Goal: Task Accomplishment & Management: Manage account settings

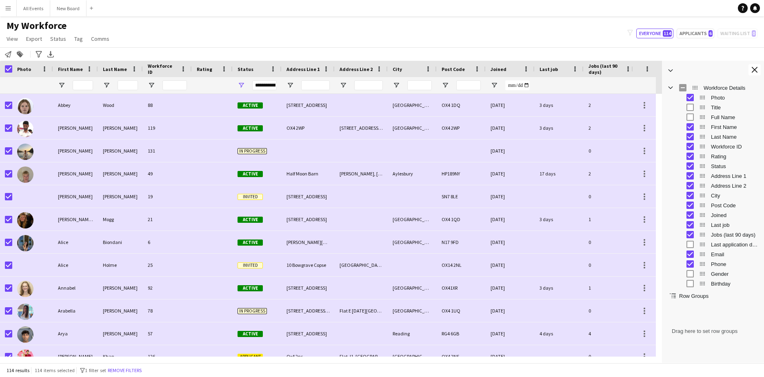
drag, startPoint x: 304, startPoint y: 32, endPoint x: 320, endPoint y: 7, distance: 29.9
click at [304, 32] on div "My Workforce View Views Default view New view Update view Delete view Edit name…" at bounding box center [382, 34] width 764 height 28
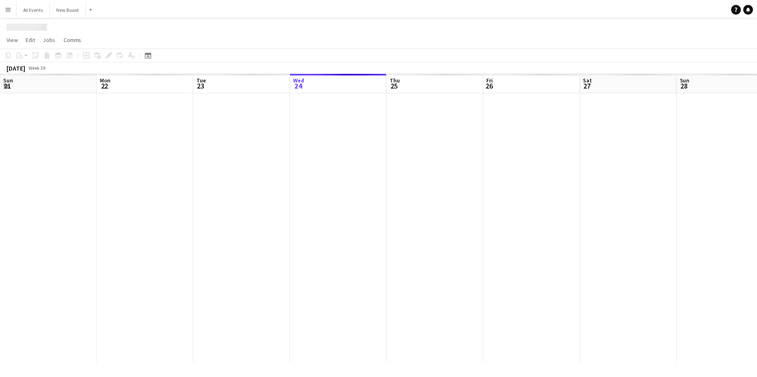
scroll to position [0, 195]
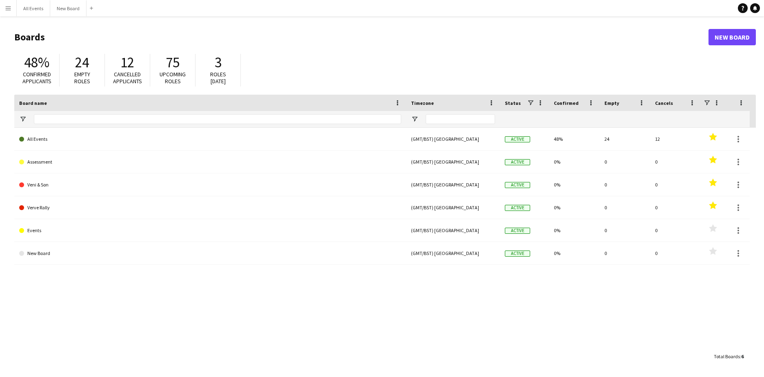
click at [6, 8] on app-icon "Menu" at bounding box center [8, 8] width 7 height 7
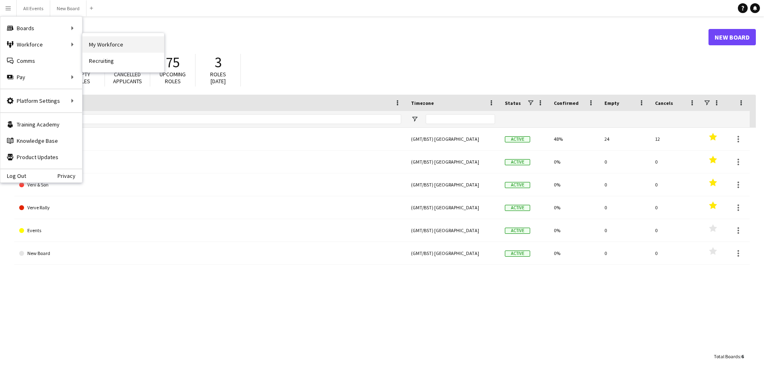
click at [100, 45] on link "My Workforce" at bounding box center [123, 44] width 82 height 16
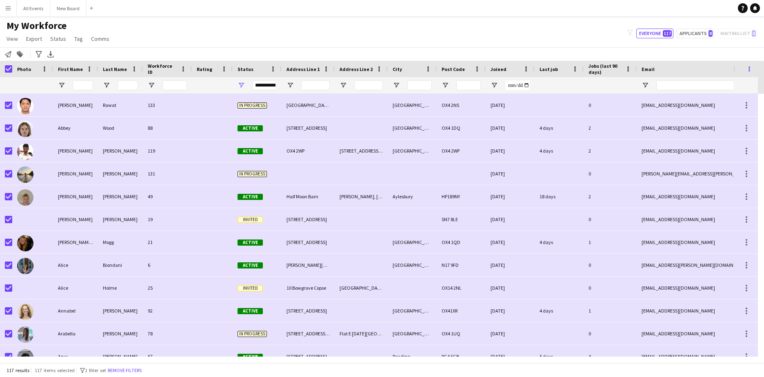
click at [749, 69] on span at bounding box center [748, 68] width 7 height 7
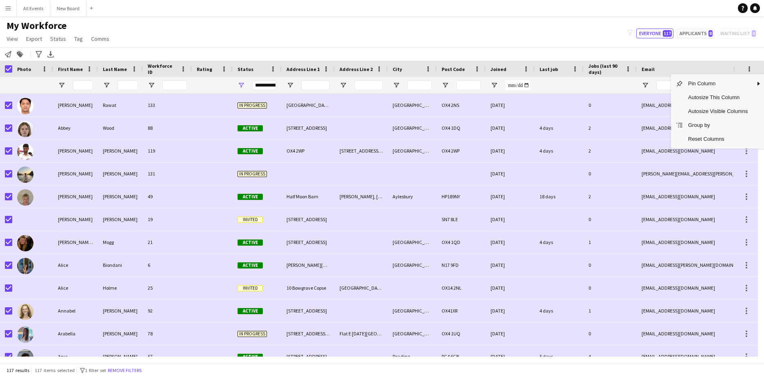
click at [595, 31] on div "My Workforce View Views Default view New view Update view Delete view Edit name…" at bounding box center [382, 34] width 764 height 28
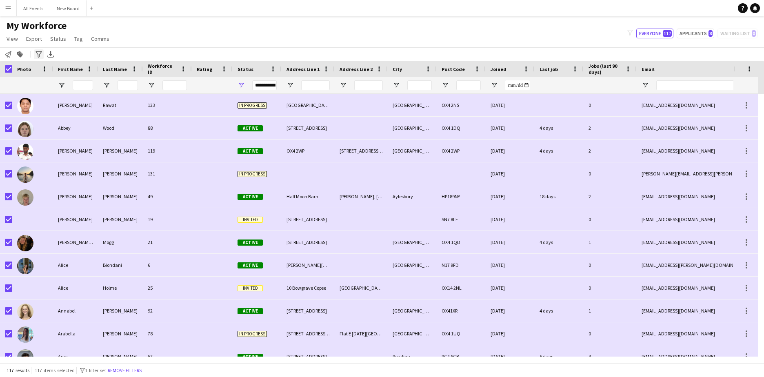
click at [40, 54] on icon "Advanced filters" at bounding box center [38, 54] width 7 height 7
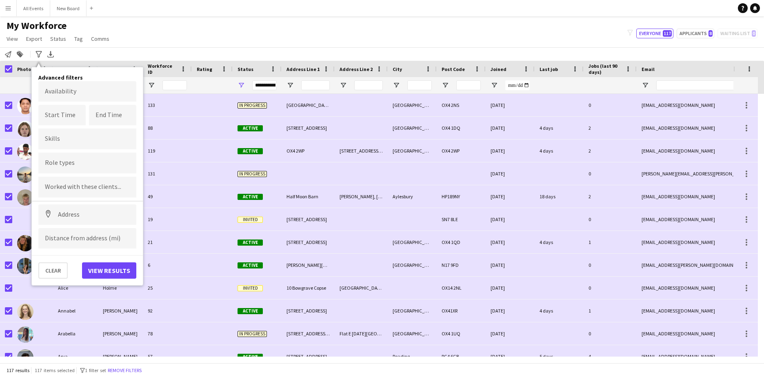
click at [161, 27] on div "My Workforce View Views Default view New view Update view Delete view Edit name…" at bounding box center [382, 34] width 764 height 28
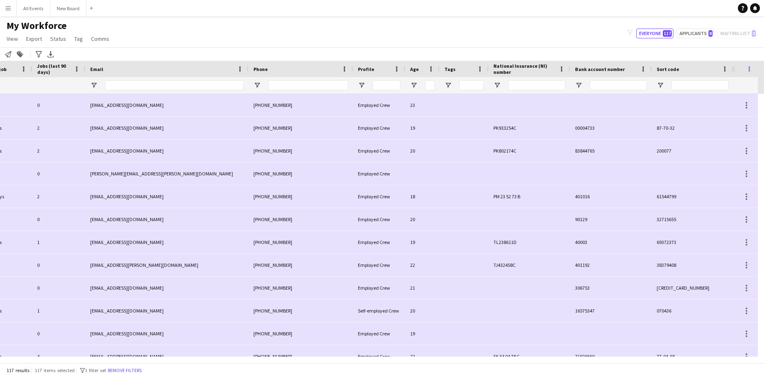
click at [750, 66] on span at bounding box center [748, 68] width 7 height 7
click at [713, 49] on div "Notify workforce Add to tag Search tags magnifier Add tag Advanced filters Adva…" at bounding box center [382, 53] width 764 height 13
click at [132, 369] on button "Remove filters" at bounding box center [124, 370] width 37 height 9
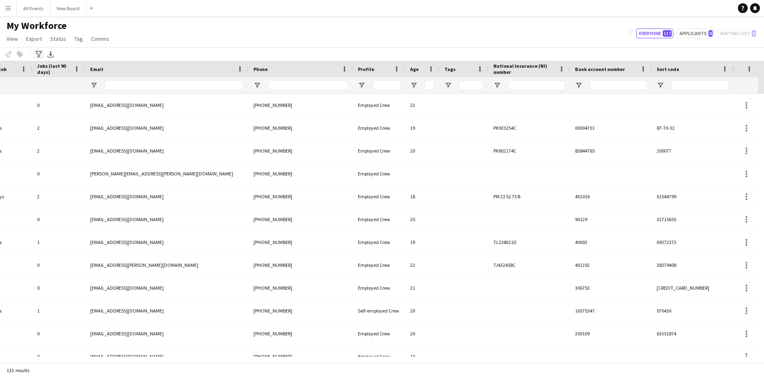
click at [39, 52] on icon "Advanced filters" at bounding box center [38, 54] width 7 height 7
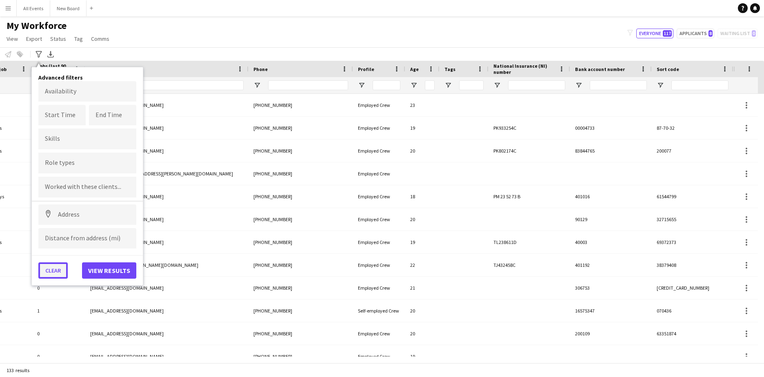
click at [45, 271] on button "Clear" at bounding box center [52, 270] width 29 height 16
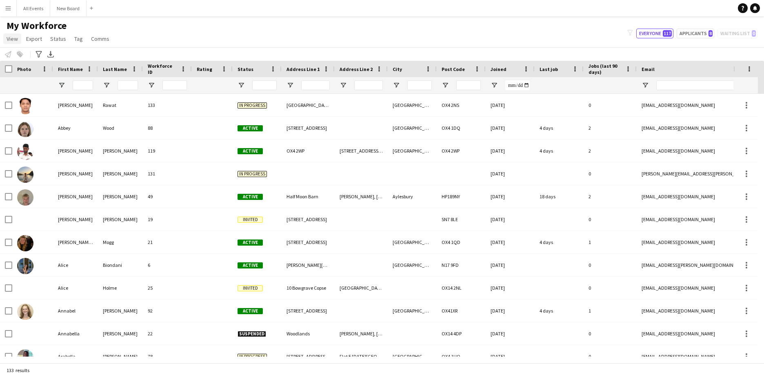
click at [12, 39] on span "View" at bounding box center [12, 38] width 11 height 7
click at [27, 80] on span "Customise view" at bounding box center [29, 80] width 39 height 7
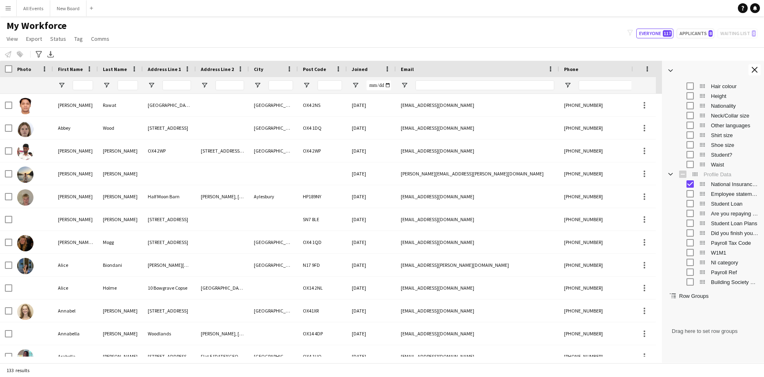
scroll to position [408, 0]
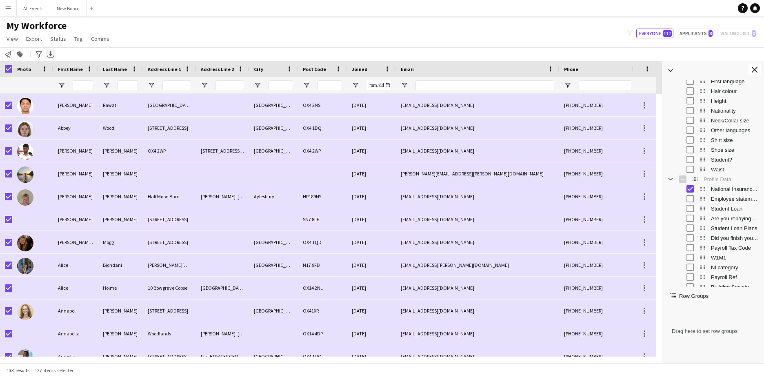
click at [50, 54] on icon at bounding box center [50, 53] width 3 height 5
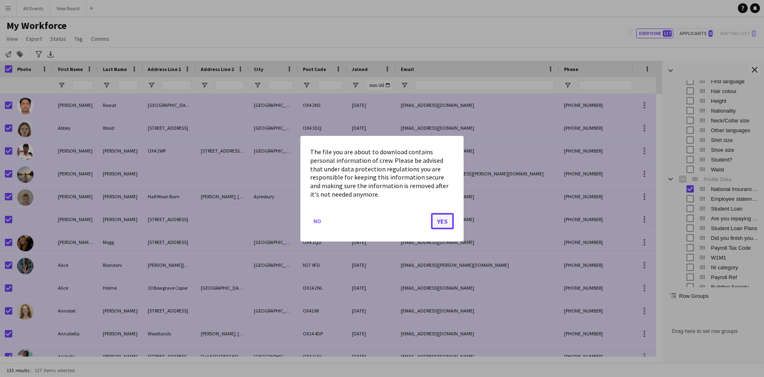
click at [438, 218] on button "Yes" at bounding box center [442, 221] width 23 height 16
